Goal: Book appointment/travel/reservation

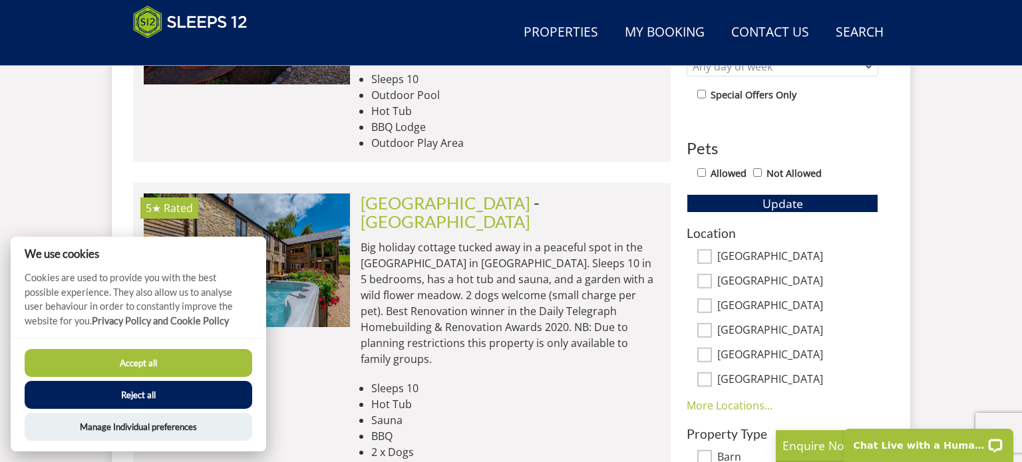
scroll to position [731, 0]
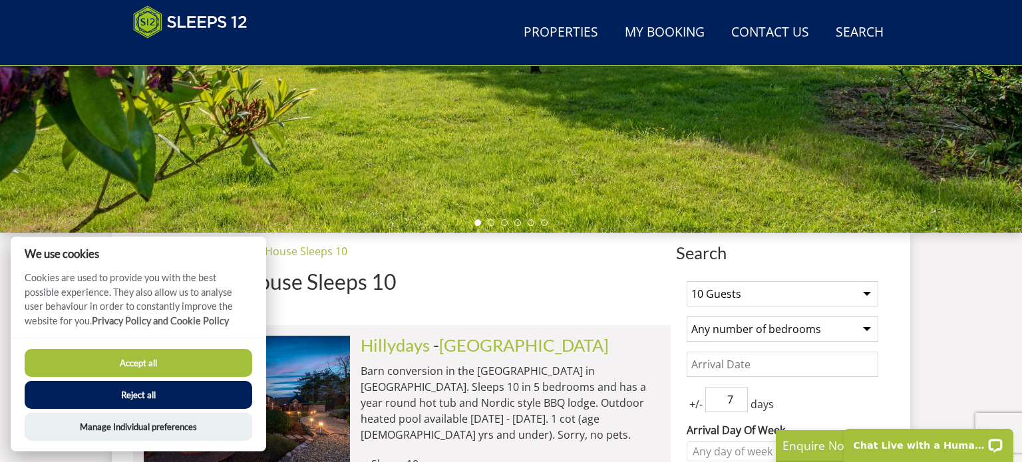
scroll to position [335, 0]
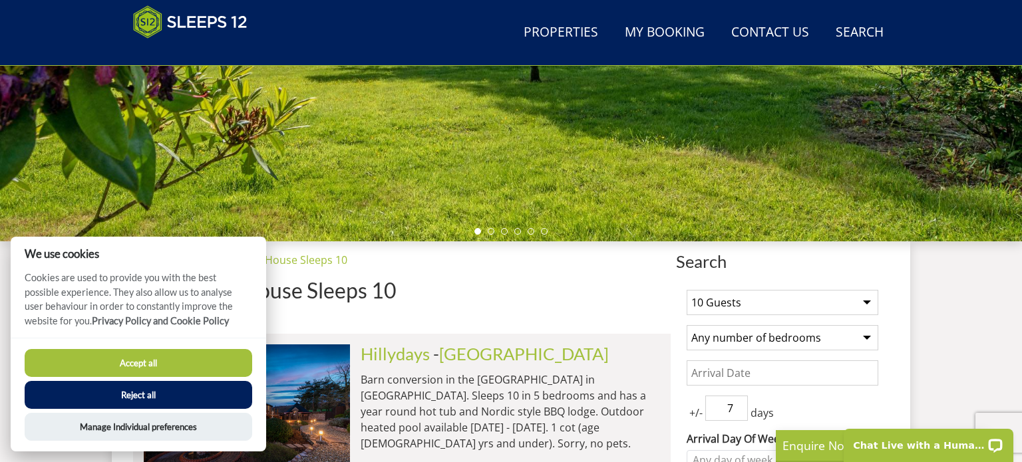
click at [799, 307] on select "1 Guest 2 Guests 3 Guests 4 Guests 5 Guests 6 Guests 7 Guests 8 Guests 9 Guests…" at bounding box center [783, 302] width 192 height 25
select select "9"
click at [687, 290] on select "1 Guest 2 Guests 3 Guests 4 Guests 5 Guests 6 Guests 7 Guests 8 Guests 9 Guests…" at bounding box center [783, 302] width 192 height 25
click at [748, 379] on input "Date" at bounding box center [783, 373] width 192 height 25
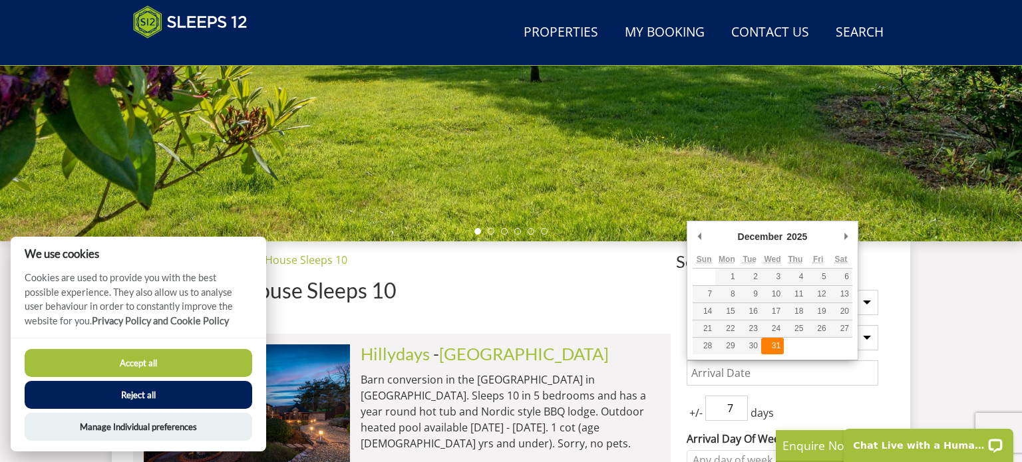
type input "31/12/2025"
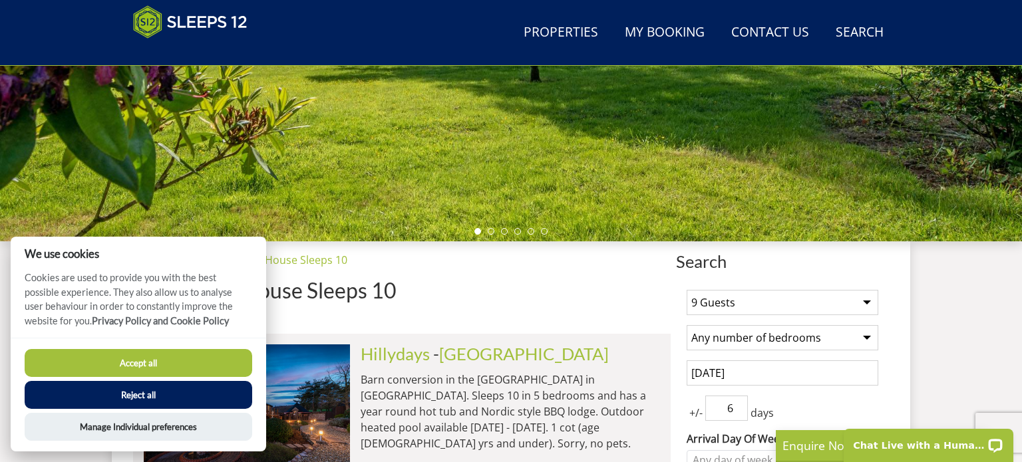
click at [742, 407] on input "6" at bounding box center [726, 408] width 43 height 25
click at [742, 407] on input "5" at bounding box center [726, 408] width 43 height 25
click at [742, 407] on input "4" at bounding box center [726, 408] width 43 height 25
type input "3"
click at [742, 407] on input "3" at bounding box center [726, 408] width 43 height 25
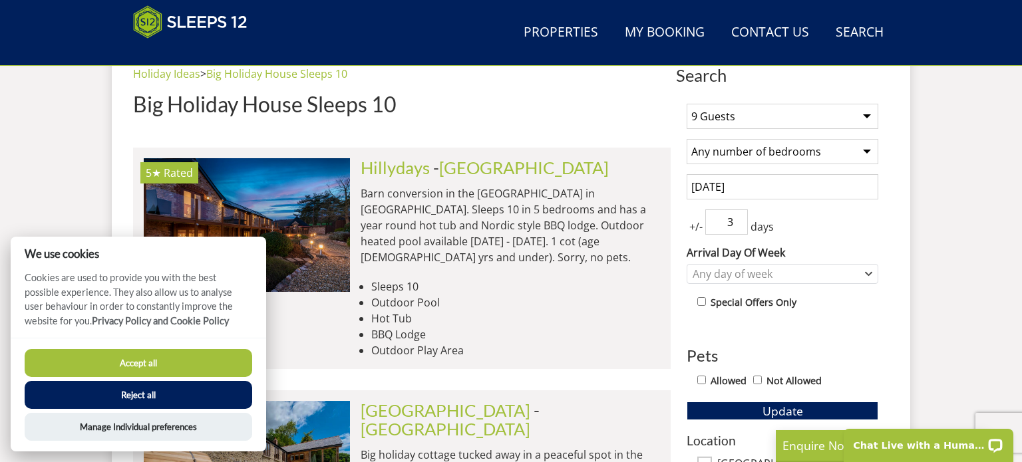
scroll to position [594, 0]
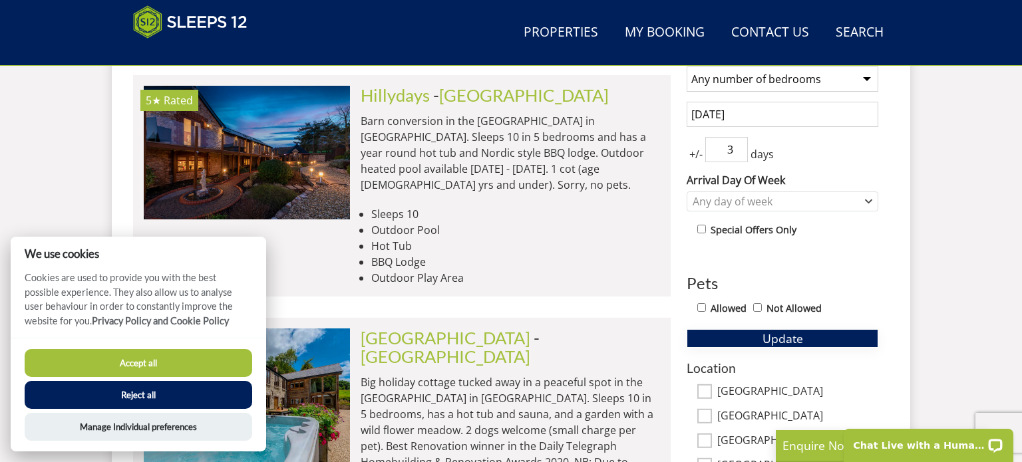
click at [734, 336] on button "Update" at bounding box center [783, 338] width 192 height 19
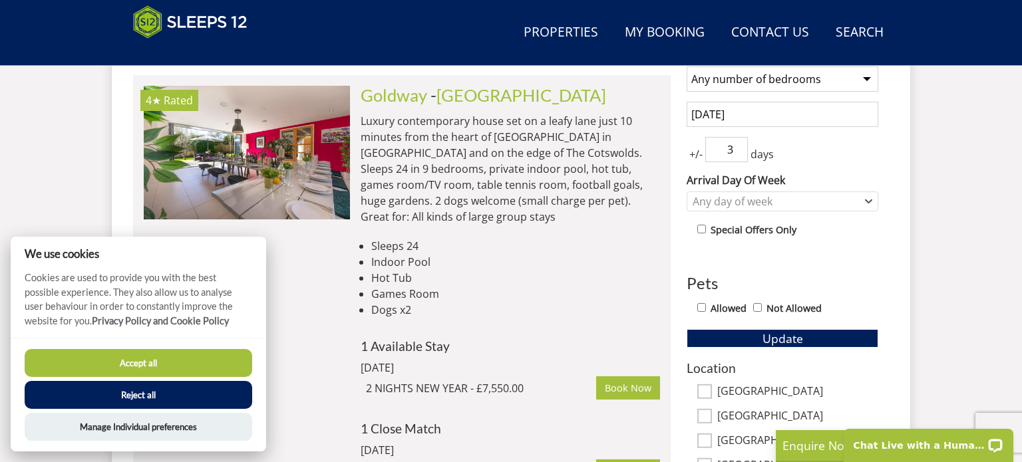
click at [194, 360] on button "Accept all" at bounding box center [139, 363] width 228 height 28
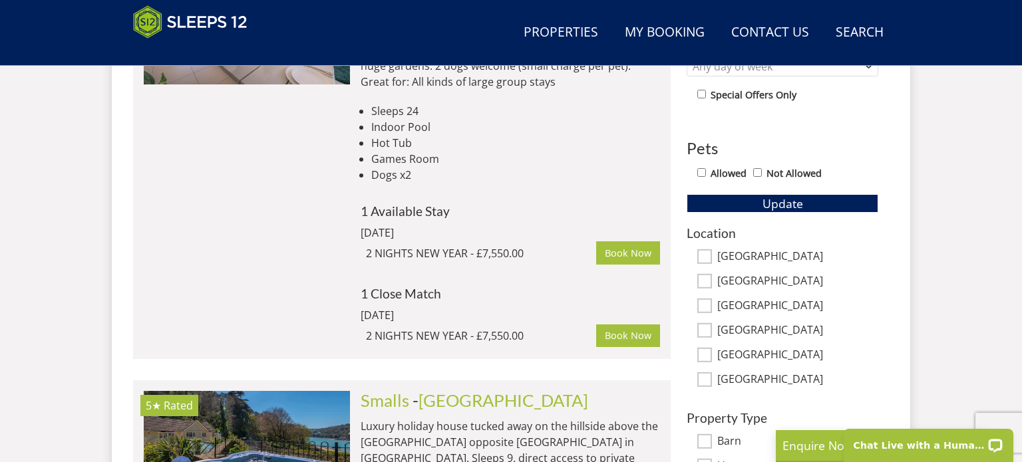
scroll to position [728, 0]
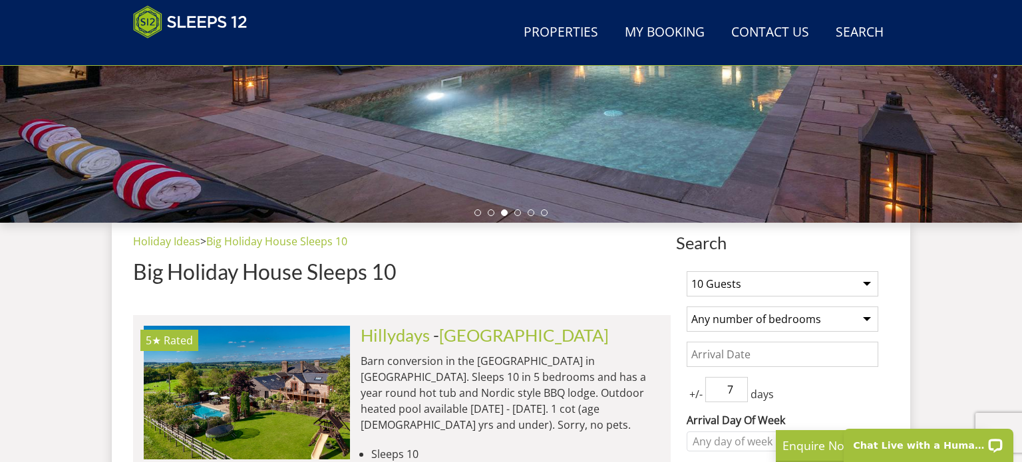
scroll to position [355, 0]
